Goal: Find specific page/section

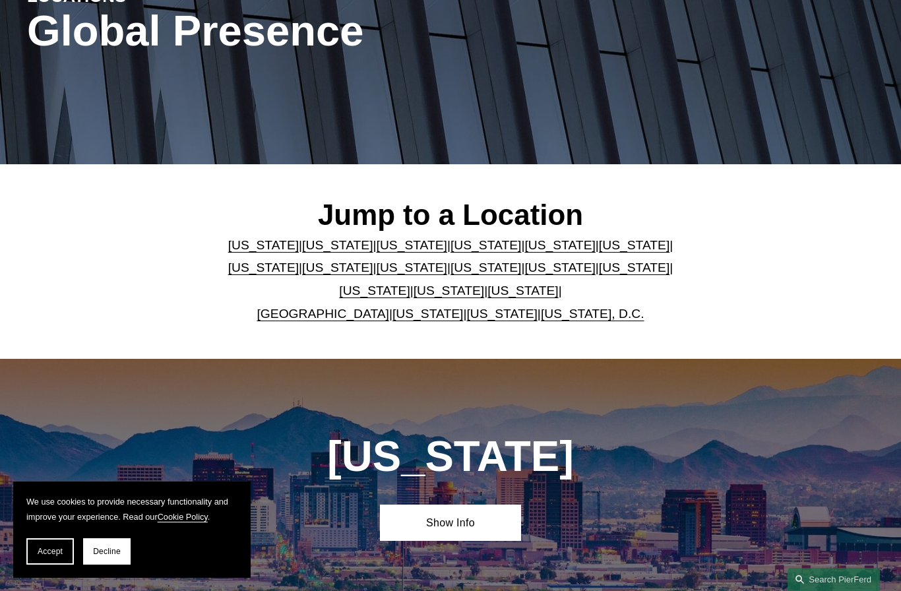
scroll to position [198, 0]
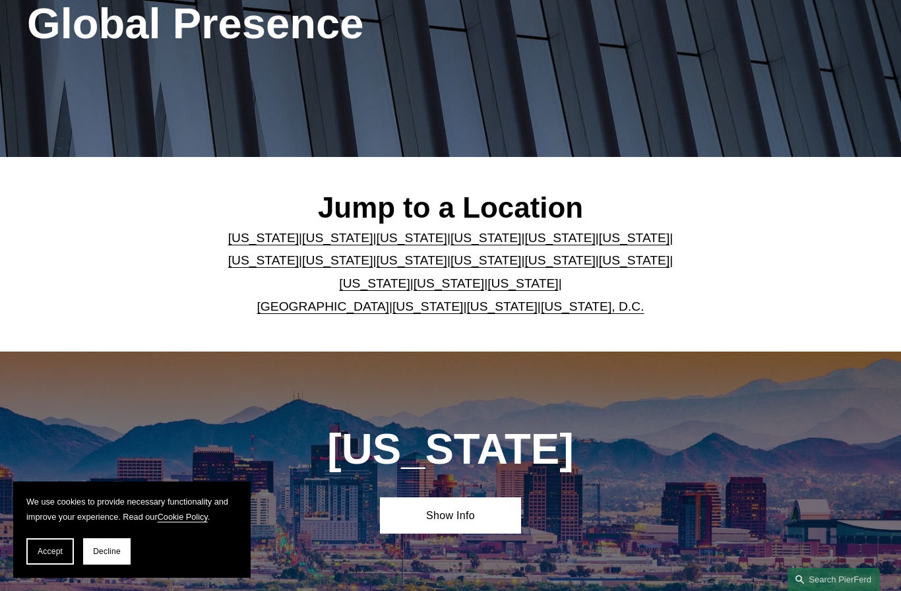
click at [496, 289] on link "[US_STATE]" at bounding box center [522, 283] width 71 height 14
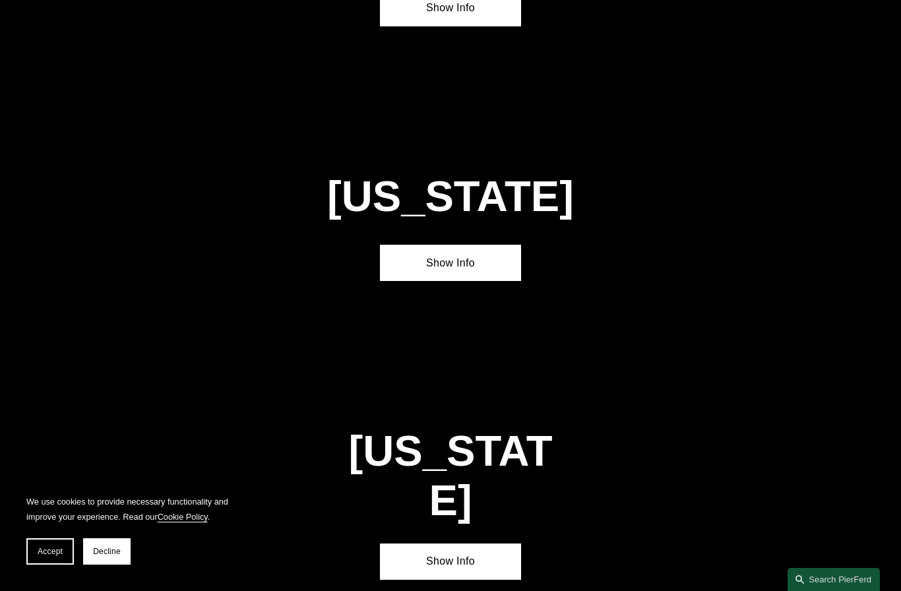
scroll to position [4177, 0]
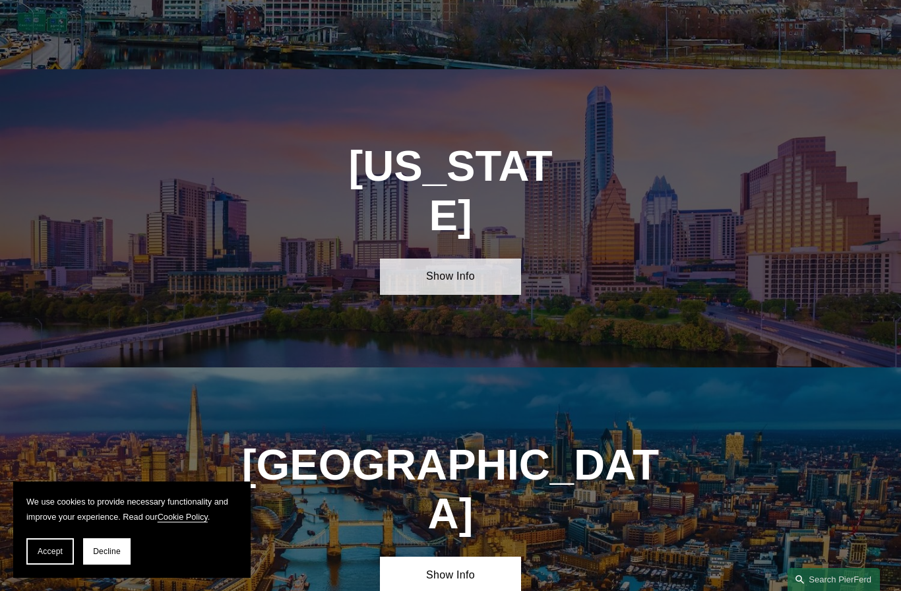
click at [462, 258] on link "Show Info" at bounding box center [450, 276] width 141 height 36
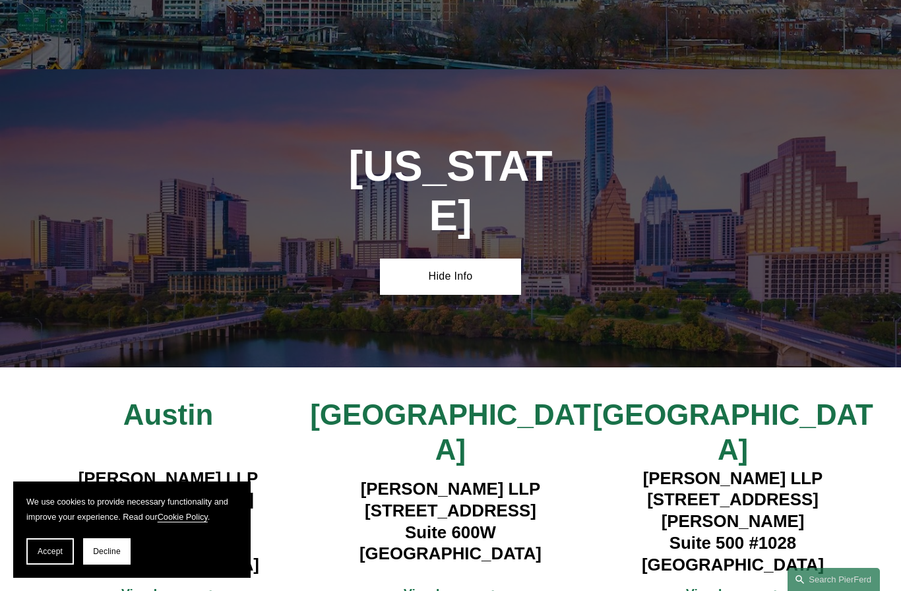
click at [176, 586] on strong "View Lawyers" at bounding box center [162, 593] width 83 height 14
click at [474, 586] on strong "View Lawyers" at bounding box center [444, 593] width 83 height 14
click at [756, 586] on strong "View Lawyers" at bounding box center [727, 593] width 83 height 14
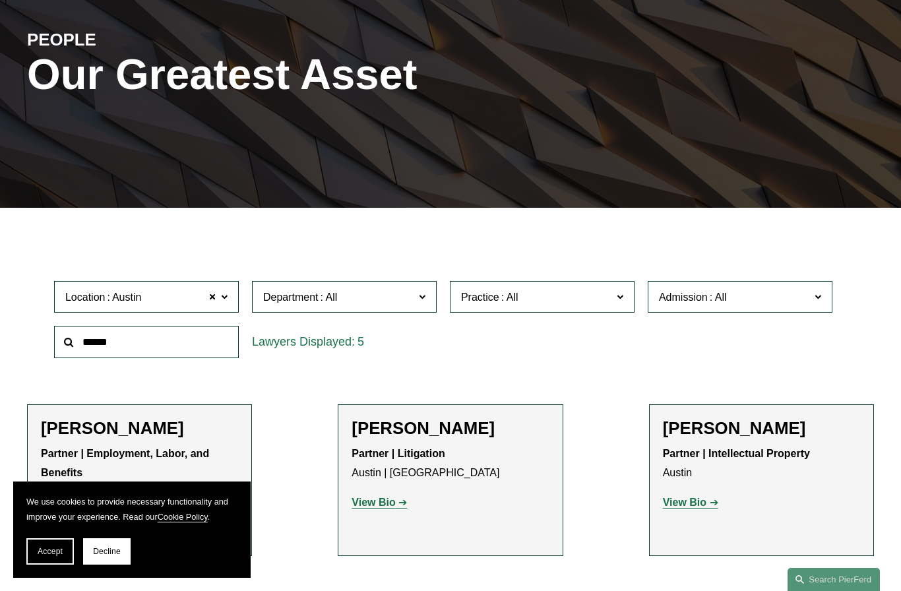
scroll to position [144, 0]
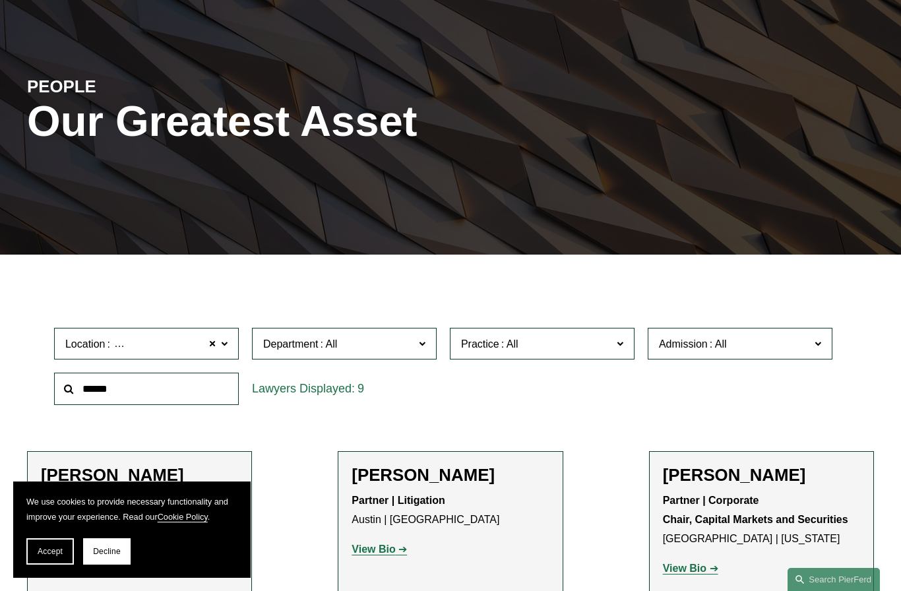
scroll to position [85, 0]
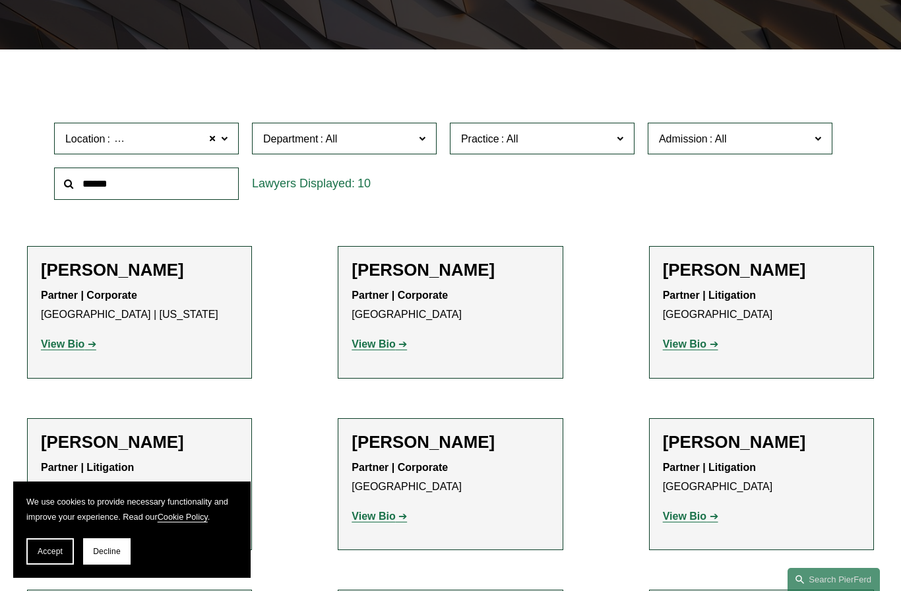
scroll to position [303, 0]
